Goal: Find specific page/section: Find specific page/section

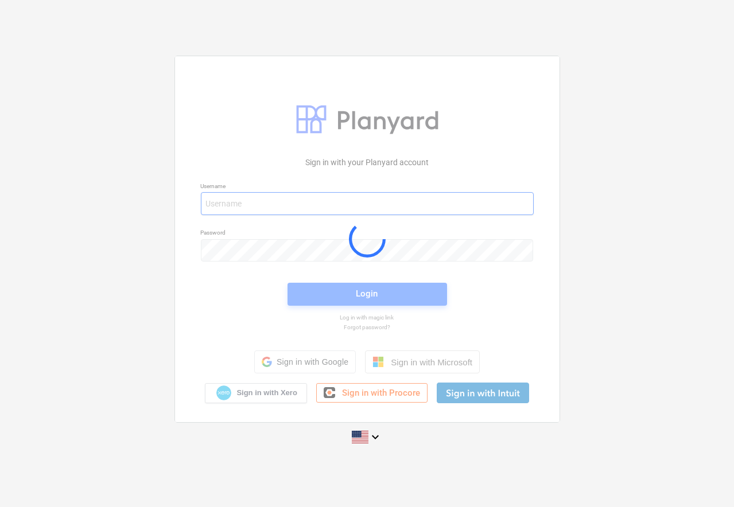
type input "[EMAIL_ADDRESS][PERSON_NAME][DOMAIN_NAME]"
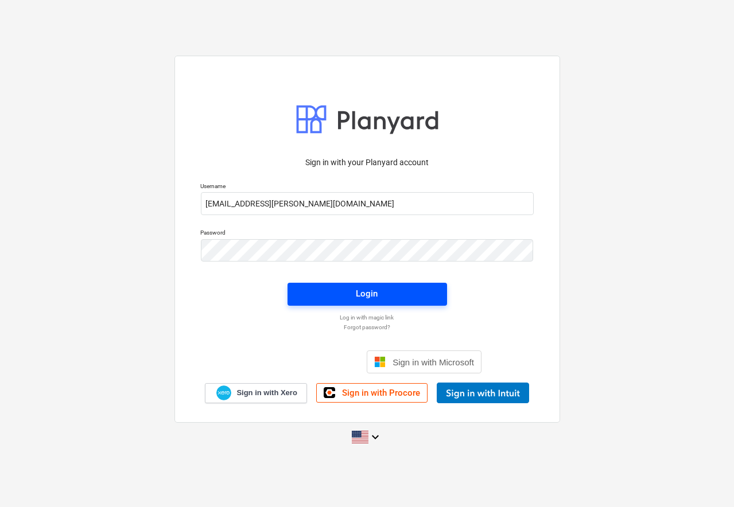
click at [357, 297] on div "Login" at bounding box center [367, 293] width 22 height 15
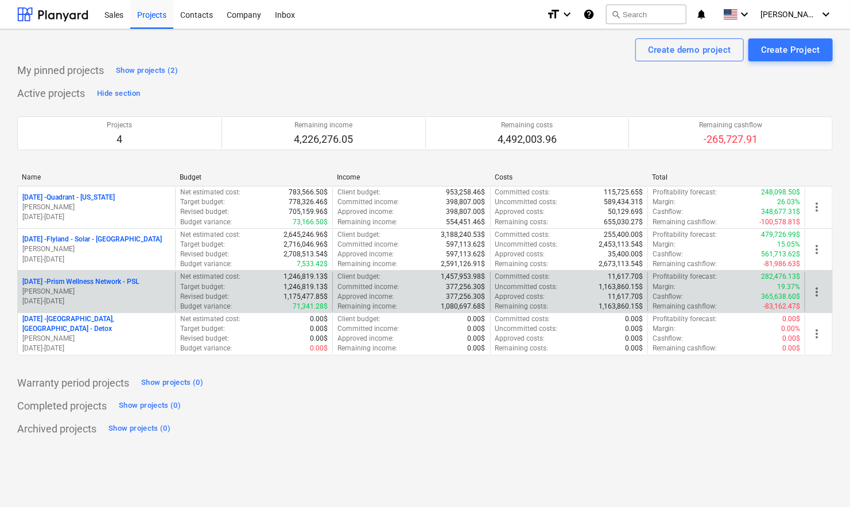
click at [84, 285] on p "[DATE] - Prism Wellness Network - PSL" at bounding box center [80, 282] width 117 height 10
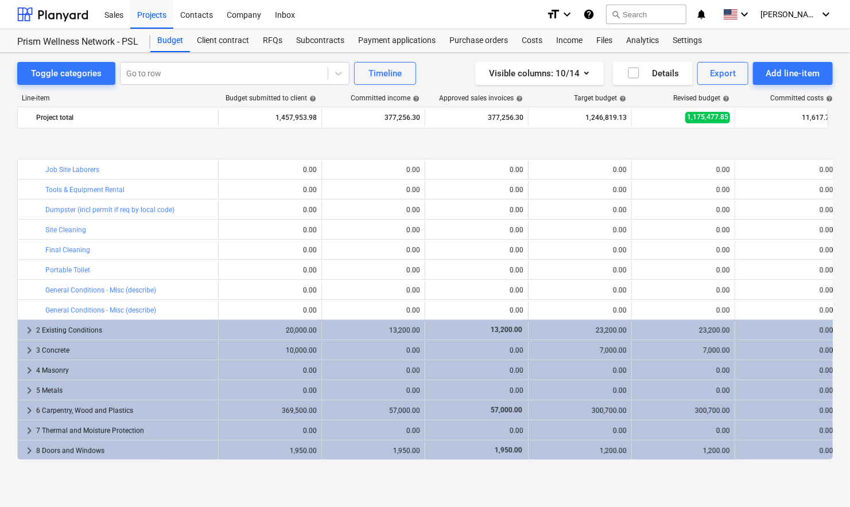
scroll to position [287, 0]
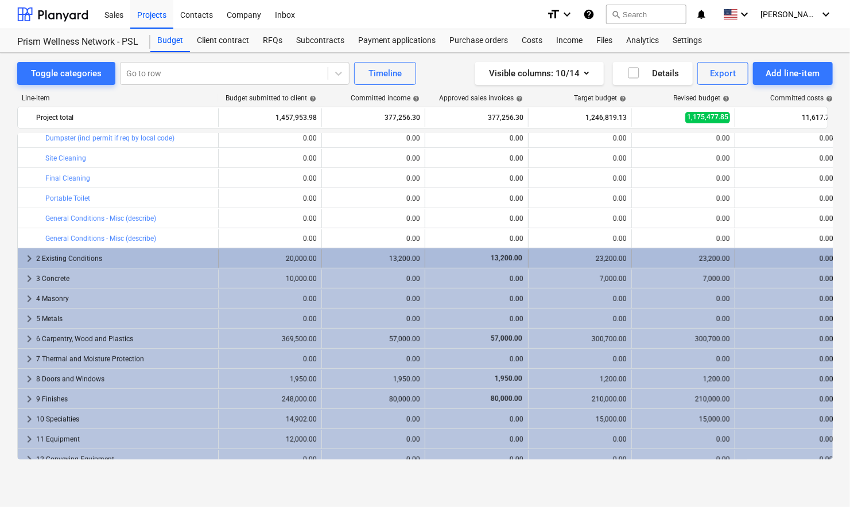
click at [26, 256] on span "keyboard_arrow_right" at bounding box center [29, 259] width 14 height 14
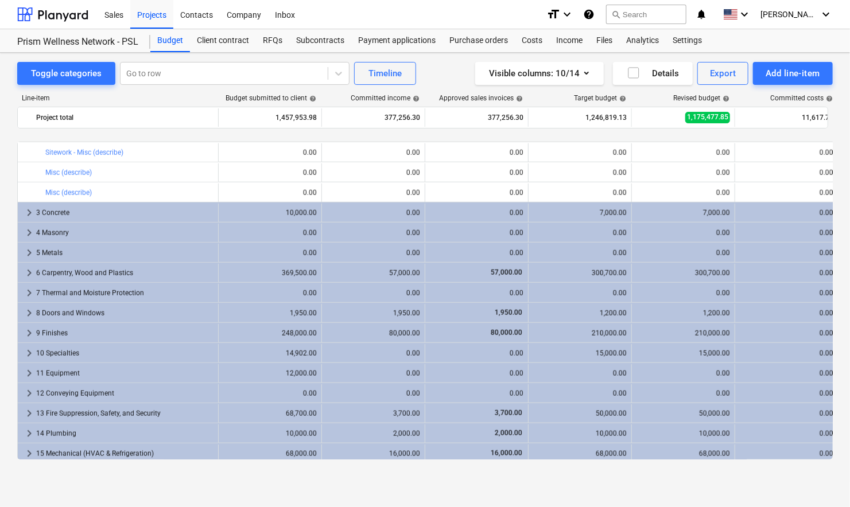
scroll to position [646, 0]
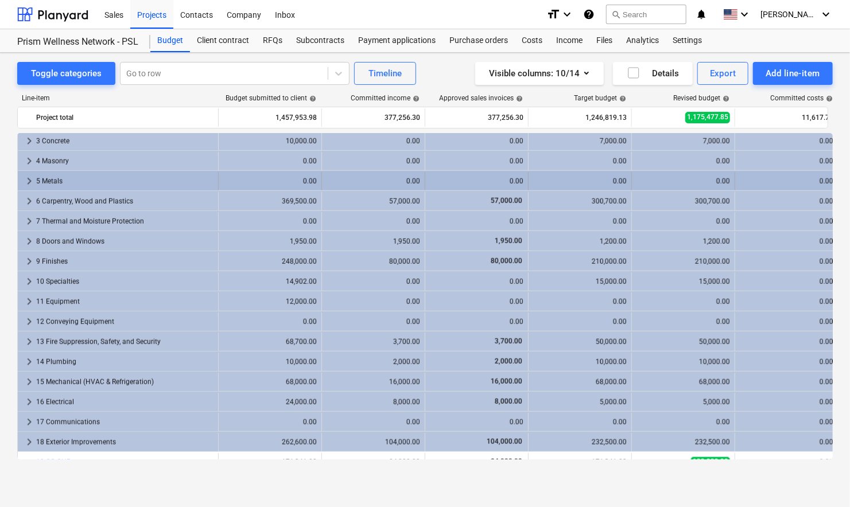
click at [30, 182] on span "keyboard_arrow_right" at bounding box center [29, 182] width 14 height 14
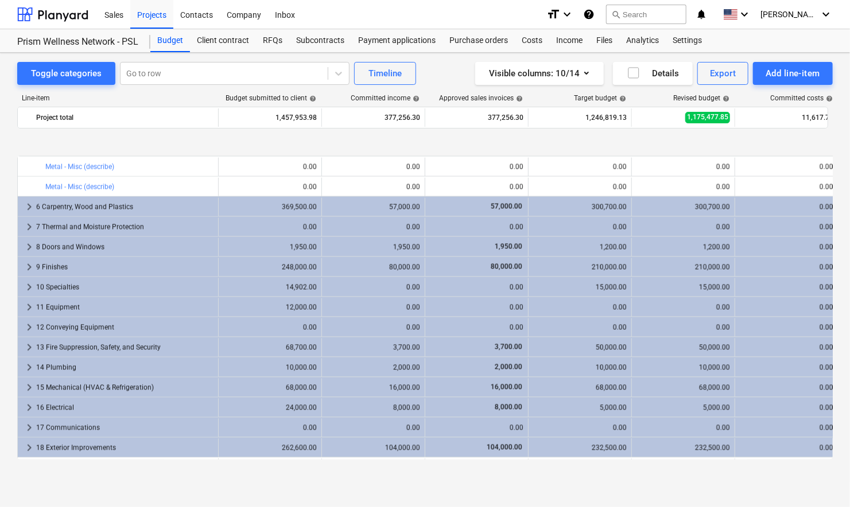
scroll to position [918, 0]
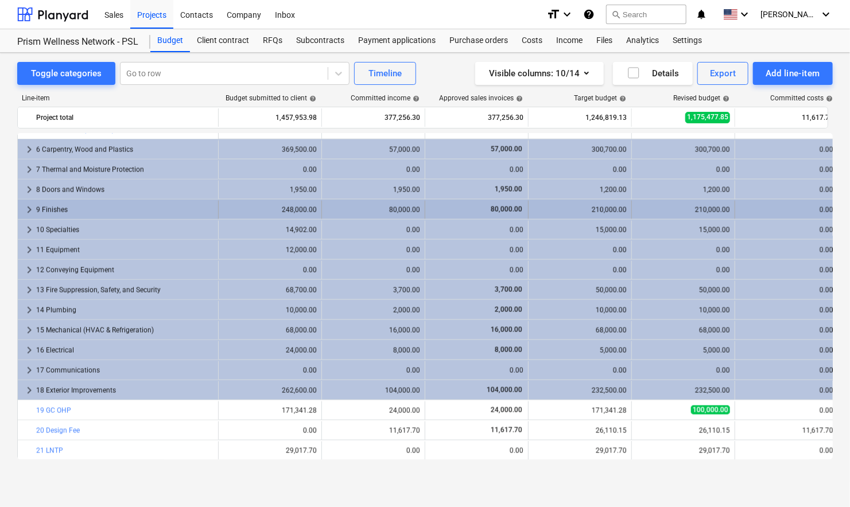
click at [29, 210] on span "keyboard_arrow_right" at bounding box center [29, 210] width 14 height 14
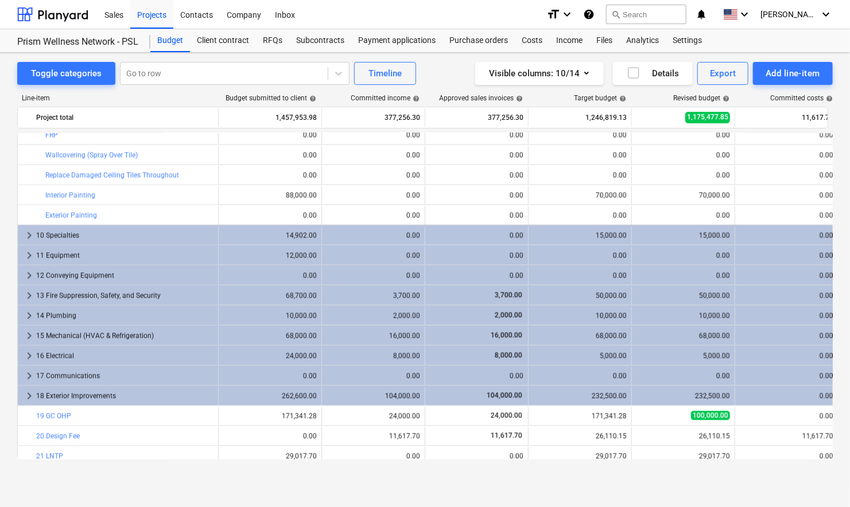
scroll to position [1220, 0]
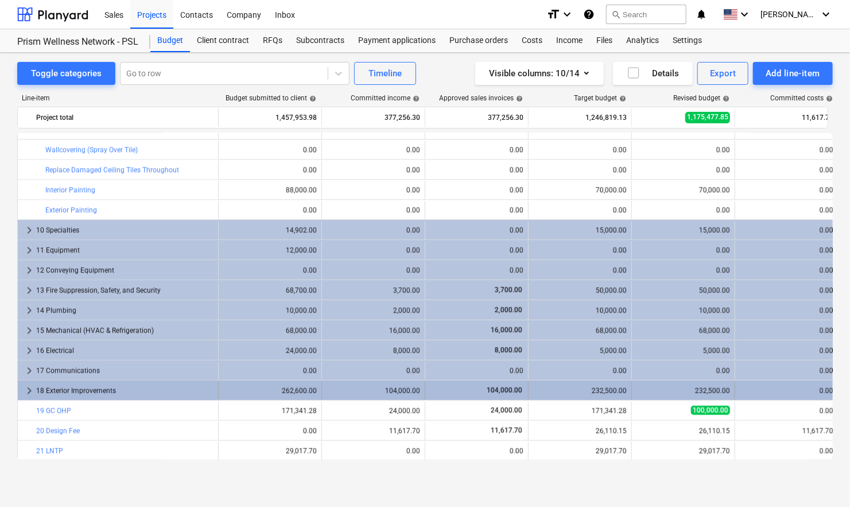
click at [26, 386] on span "keyboard_arrow_right" at bounding box center [29, 391] width 14 height 14
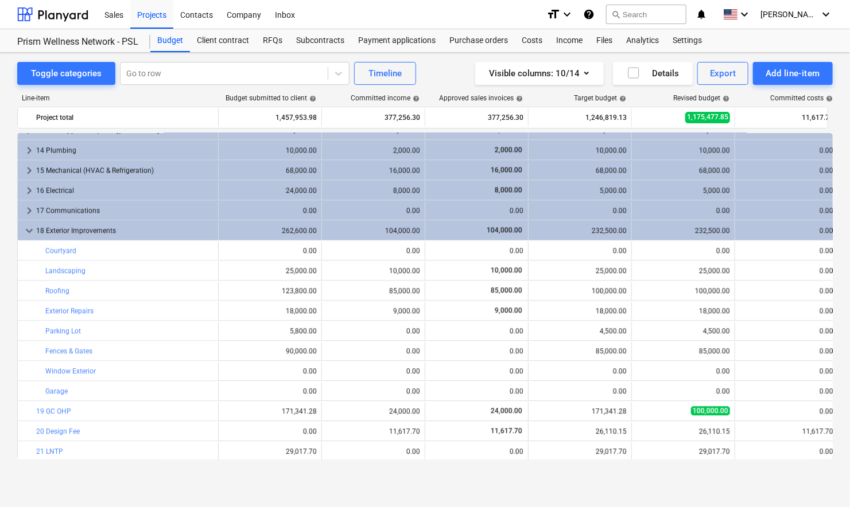
scroll to position [1381, 0]
